Goal: Find specific page/section: Find specific page/section

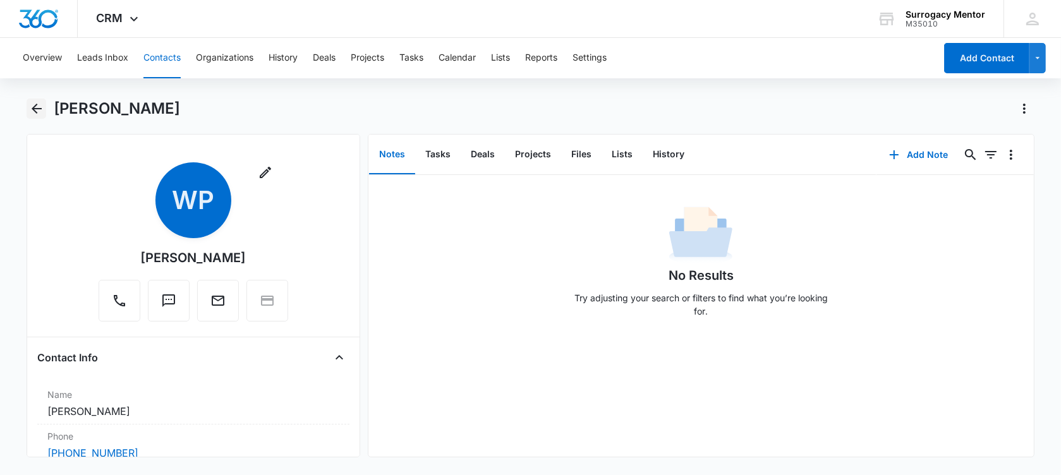
scroll to position [237, 0]
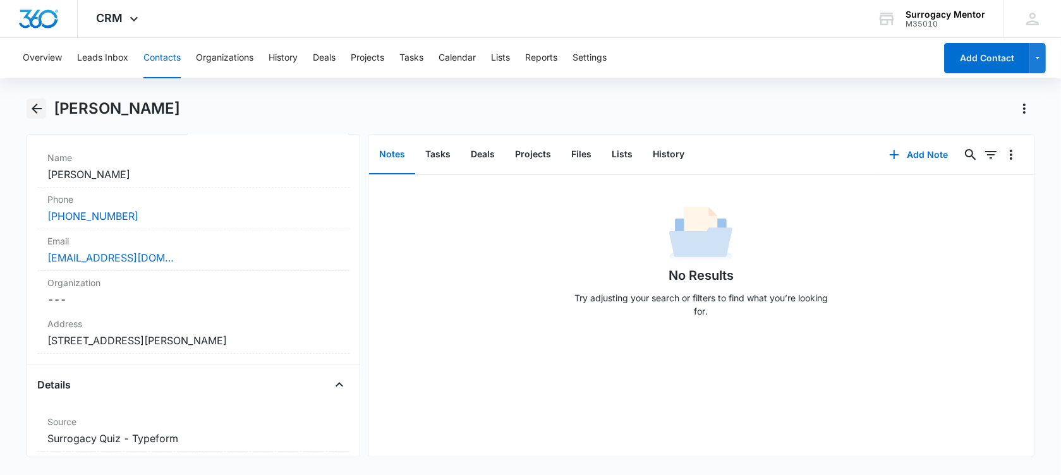
click at [37, 105] on icon "Back" at bounding box center [36, 108] width 15 height 15
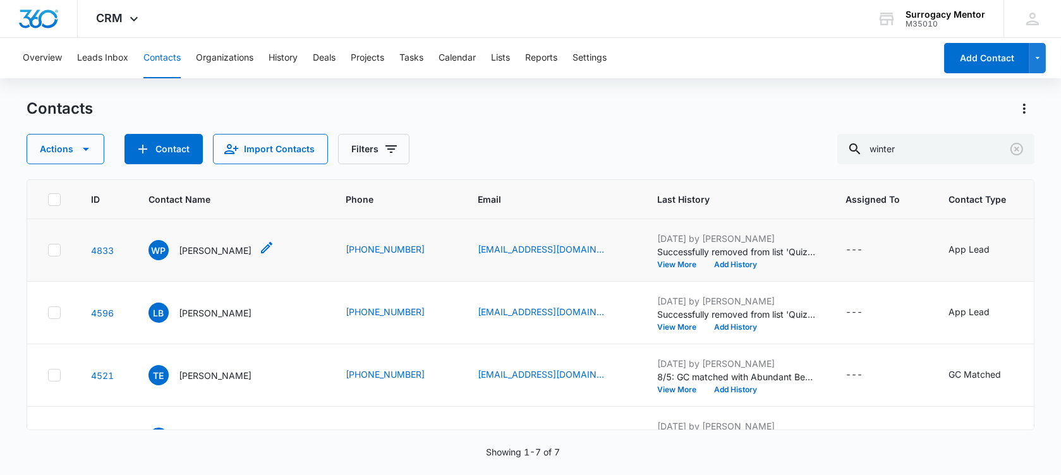
click at [202, 257] on p "[PERSON_NAME]" at bounding box center [215, 250] width 73 height 13
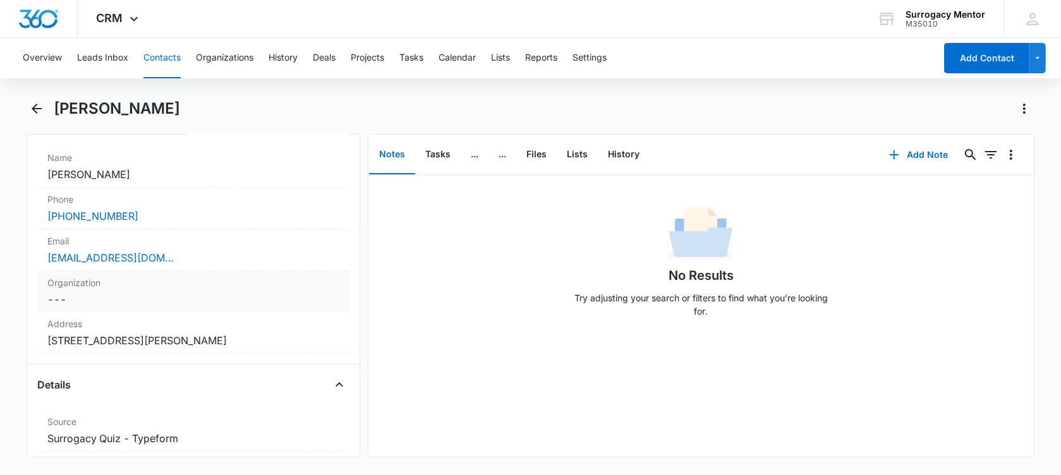
scroll to position [316, 0]
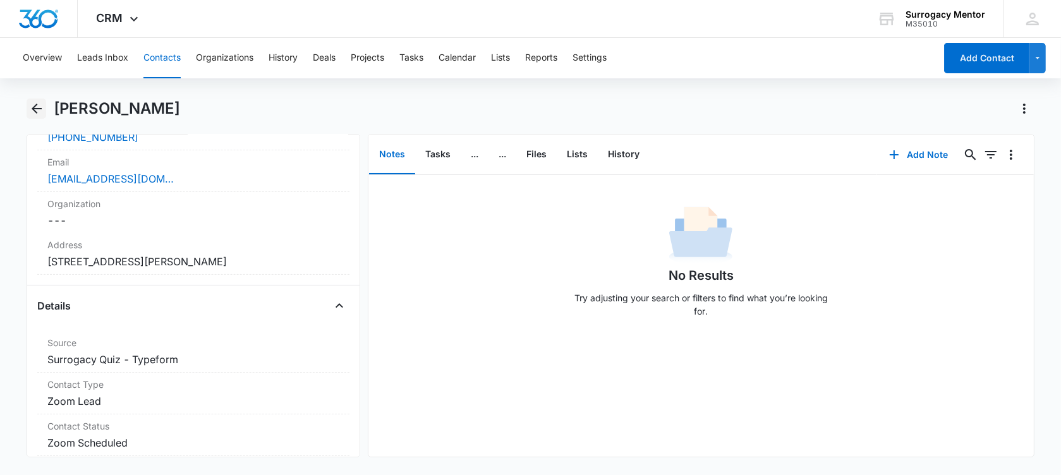
click at [33, 108] on icon "Back" at bounding box center [37, 109] width 10 height 10
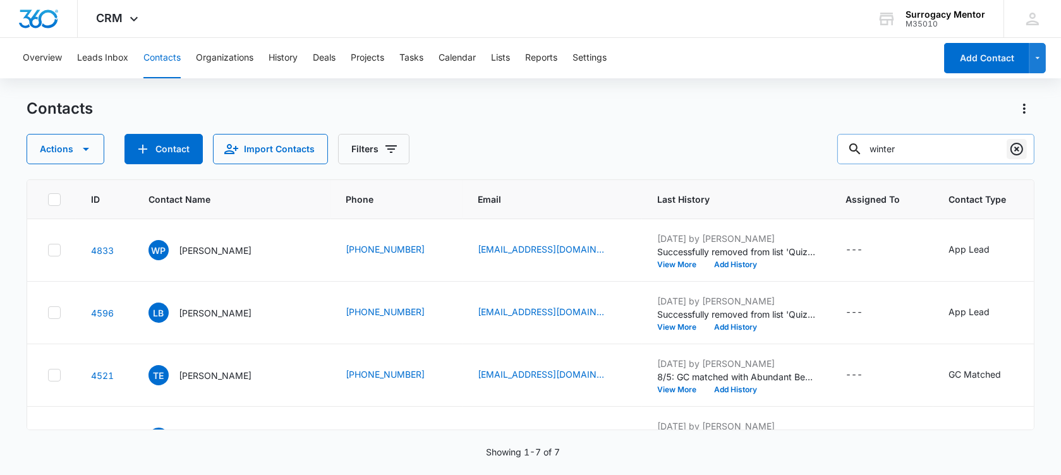
click at [1018, 145] on icon "Clear" at bounding box center [1017, 149] width 15 height 15
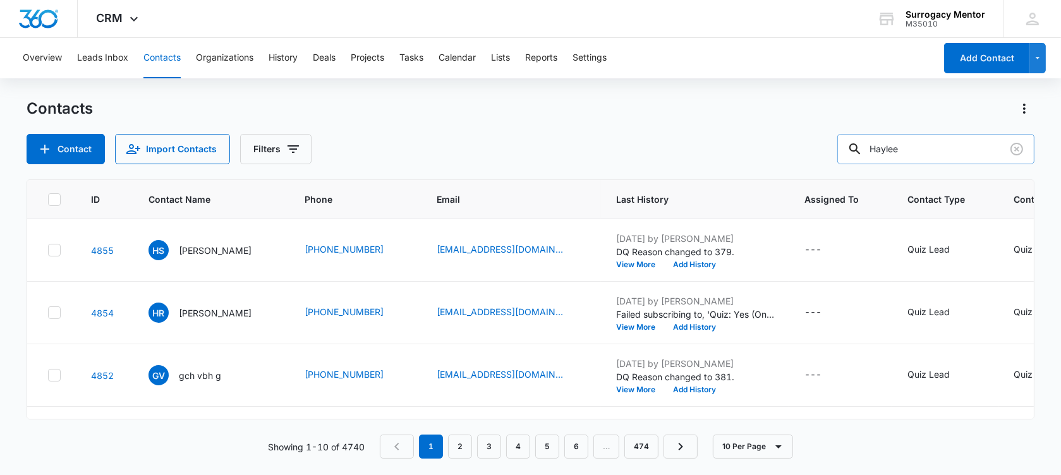
type input "Haylee"
